Goal: Task Accomplishment & Management: Manage account settings

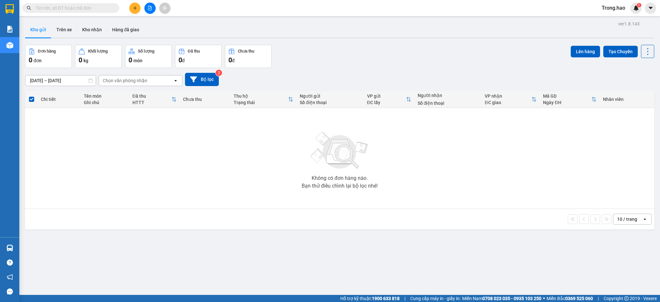
click at [108, 8] on input "text" at bounding box center [73, 8] width 76 height 7
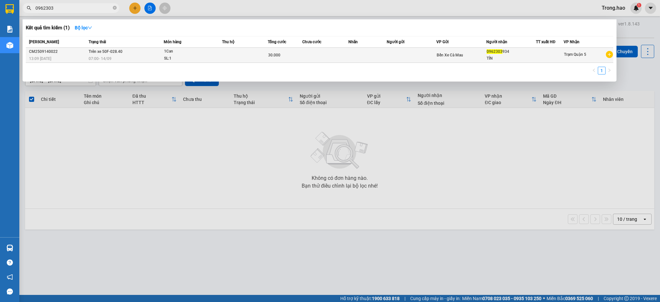
type input "0962303"
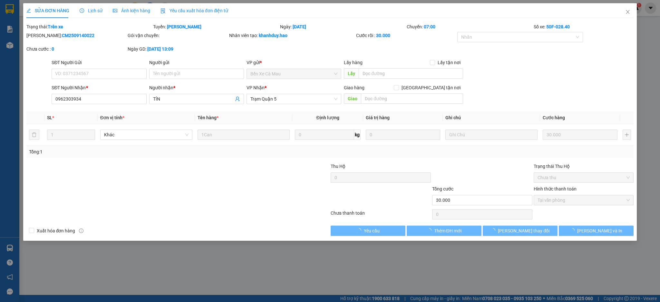
type input "0962303934"
type input "TÍN"
type input "30.000"
type input "0"
click at [131, 14] on div "Ảnh kiện hàng" at bounding box center [131, 10] width 37 height 15
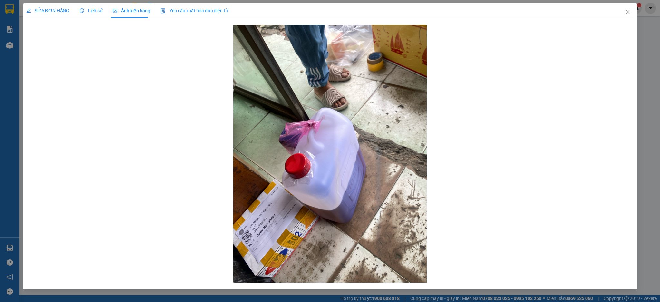
click at [60, 9] on span "SỬA ĐƠN HÀNG" at bounding box center [47, 10] width 43 height 5
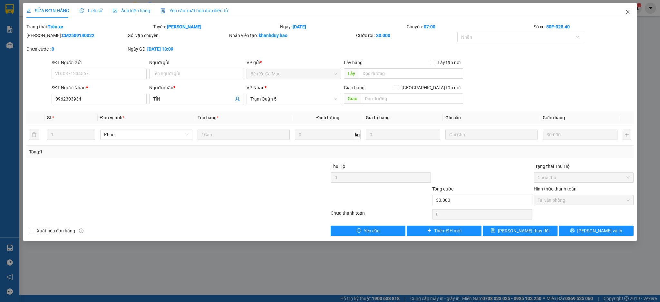
click at [627, 10] on icon "close" at bounding box center [627, 11] width 5 height 5
